Goal: Task Accomplishment & Management: Use online tool/utility

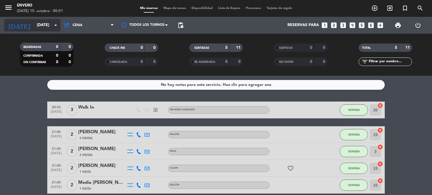
click at [45, 28] on input "[DATE]" at bounding box center [60, 25] width 53 height 10
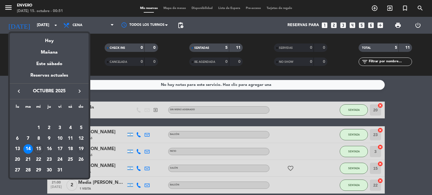
click at [79, 150] on div "19" at bounding box center [81, 150] width 10 height 10
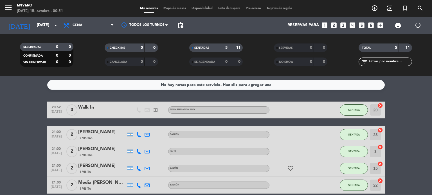
type input "[DATE]"
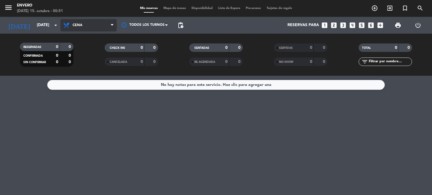
click at [76, 29] on span "Cena" at bounding box center [88, 25] width 56 height 12
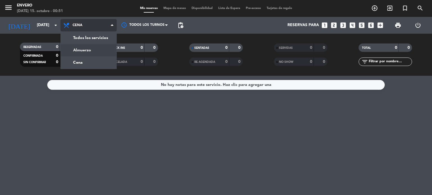
click at [83, 48] on div "menu Envero [DATE] 15. octubre - 00:51 Mis reservas Mapa de mesas Disponibilida…" at bounding box center [216, 38] width 432 height 76
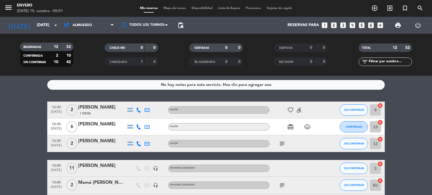
click at [170, 10] on span "Mapa de mesas" at bounding box center [175, 8] width 28 height 3
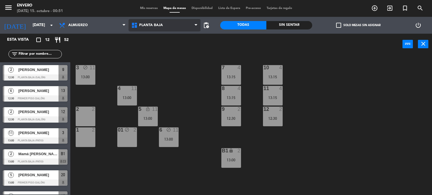
click at [158, 23] on span "Planta Baja" at bounding box center [151, 25] width 24 height 4
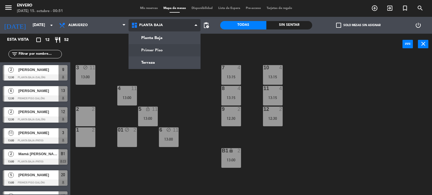
click at [163, 53] on ng-component "menu Envero [DATE] 15. octubre - 00:51 Mis reservas Mapa de mesas Disponibilida…" at bounding box center [216, 98] width 432 height 196
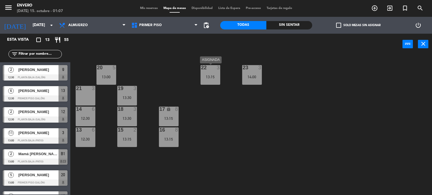
click at [216, 78] on div "13:15" at bounding box center [211, 77] width 20 height 4
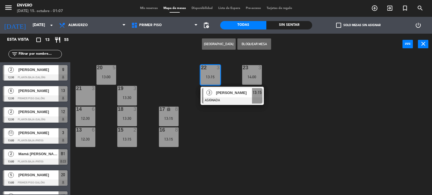
click at [296, 83] on div "20 5 13:00 22 3 13:15 3 [PERSON_NAME] ASIGNADA 13:15 23 3 14:00 21 3 19 3 13:30…" at bounding box center [254, 125] width 358 height 141
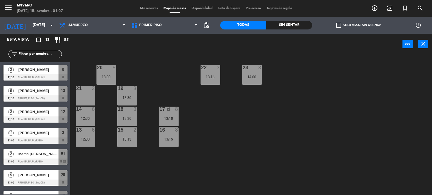
click at [260, 75] on div "23 3 14:00" at bounding box center [252, 75] width 20 height 20
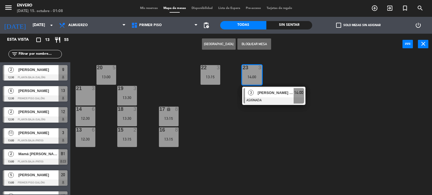
click at [296, 75] on div "20 5 13:00 22 3 13:15 23 3 14:00 3 [PERSON_NAME] [PERSON_NAME] ASIGNADA 14:00 2…" at bounding box center [254, 125] width 358 height 141
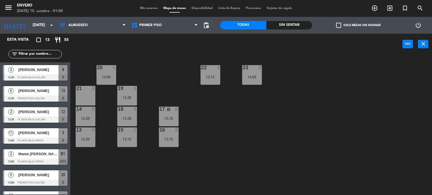
click at [218, 76] on div "13:15" at bounding box center [211, 77] width 20 height 4
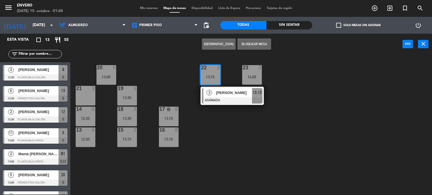
click at [310, 78] on div "20 5 13:00 22 3 13:15 3 [PERSON_NAME] ASIGNADA 13:15 23 3 14:00 21 3 19 3 13:30…" at bounding box center [254, 125] width 358 height 141
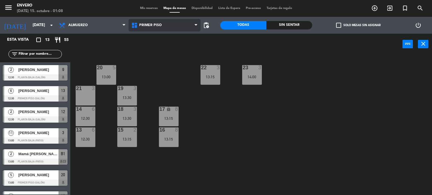
click at [140, 26] on span "Primer Piso" at bounding box center [150, 25] width 23 height 4
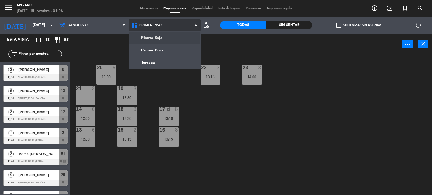
click at [146, 38] on ng-component "menu Envero [DATE] 15. octubre - 01:08 Mis reservas Mapa de mesas Disponibilida…" at bounding box center [216, 98] width 432 height 196
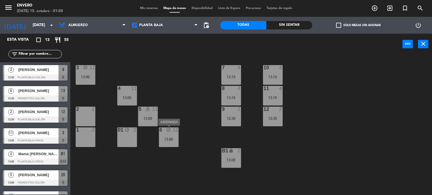
click at [171, 142] on div "6 block 11 13:00" at bounding box center [169, 138] width 20 height 20
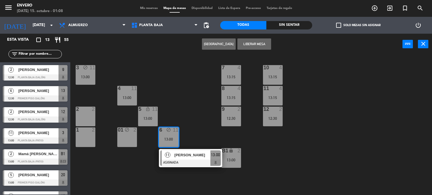
click at [255, 44] on button "Liberar Mesa" at bounding box center [254, 44] width 34 height 11
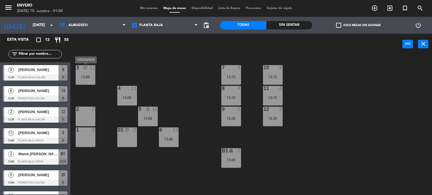
click at [87, 72] on div "3 block 11 13:00" at bounding box center [86, 75] width 20 height 20
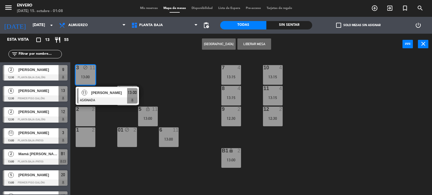
click at [264, 46] on button "Liberar Mesa" at bounding box center [254, 44] width 34 height 11
